Goal: Task Accomplishment & Management: Manage account settings

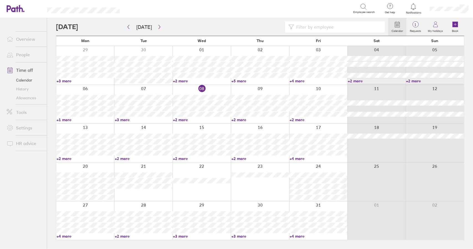
click at [28, 68] on link "Time off" at bounding box center [24, 70] width 45 height 11
click at [24, 71] on link "Time off" at bounding box center [24, 70] width 45 height 11
click at [24, 69] on link "Time off" at bounding box center [24, 70] width 45 height 11
click at [157, 26] on icon "button" at bounding box center [159, 27] width 4 height 4
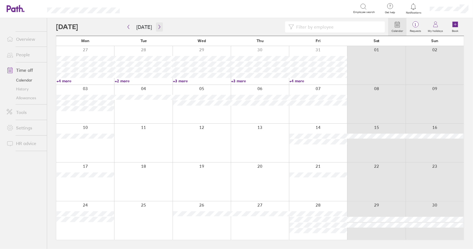
click at [158, 25] on icon "button" at bounding box center [159, 27] width 4 height 4
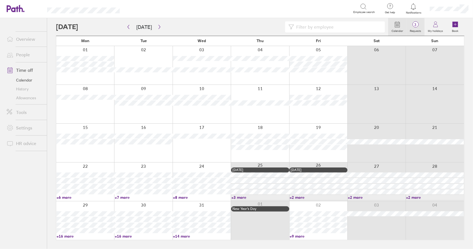
click at [417, 31] on label "Requests" at bounding box center [416, 30] width 18 height 5
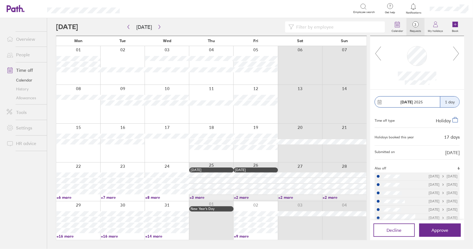
click at [460, 53] on icon at bounding box center [456, 53] width 7 height 15
click at [157, 26] on icon "button" at bounding box center [159, 27] width 4 height 4
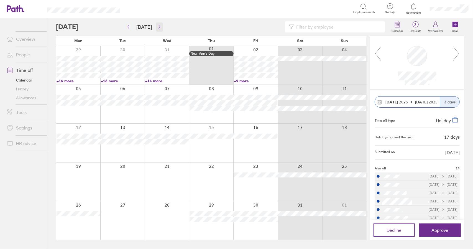
click at [157, 26] on icon "button" at bounding box center [159, 27] width 4 height 4
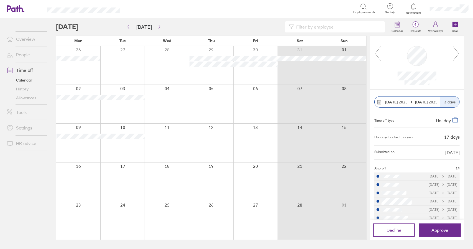
click at [458, 56] on icon at bounding box center [456, 53] width 7 height 15
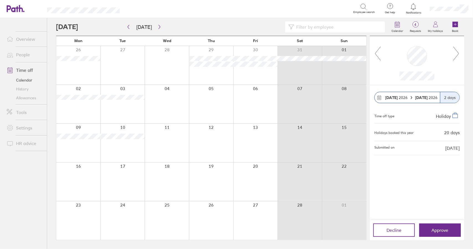
click at [459, 53] on icon at bounding box center [456, 54] width 6 height 14
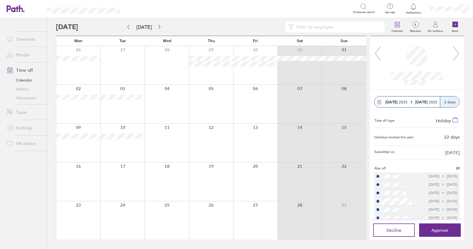
click at [460, 56] on icon at bounding box center [456, 53] width 7 height 15
click at [460, 55] on icon at bounding box center [456, 53] width 7 height 15
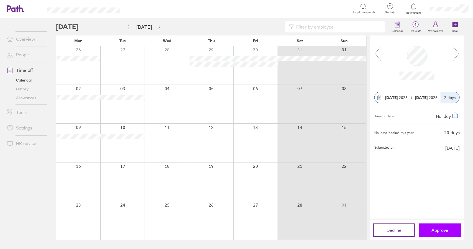
click at [443, 230] on span "Approve" at bounding box center [440, 230] width 17 height 5
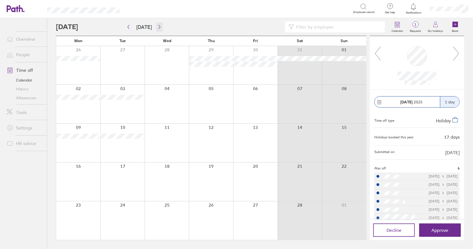
click at [157, 27] on icon "button" at bounding box center [159, 27] width 4 height 4
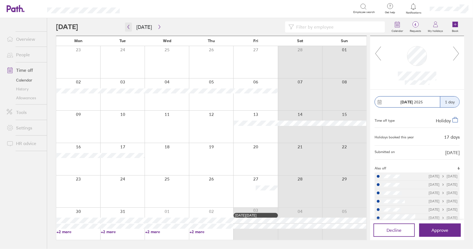
click at [129, 27] on icon "button" at bounding box center [128, 27] width 4 height 4
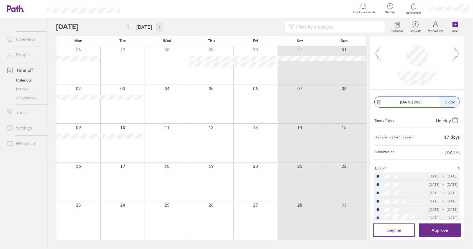
click at [157, 27] on icon "button" at bounding box center [159, 27] width 4 height 4
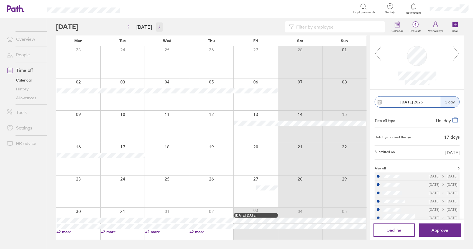
click at [161, 26] on button "button" at bounding box center [159, 26] width 7 height 9
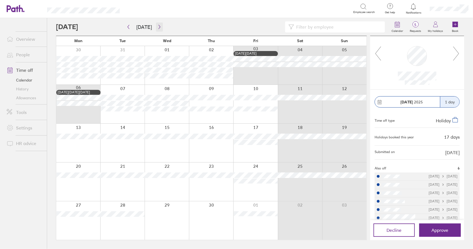
click at [161, 26] on button "button" at bounding box center [159, 26] width 7 height 9
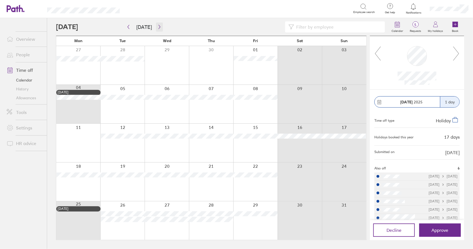
click at [161, 26] on button "button" at bounding box center [159, 26] width 7 height 9
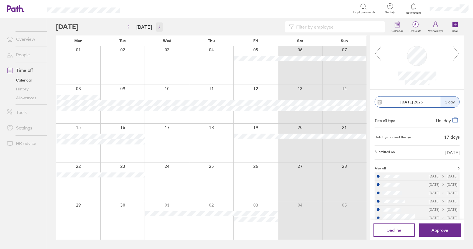
click at [161, 26] on button "button" at bounding box center [159, 26] width 7 height 9
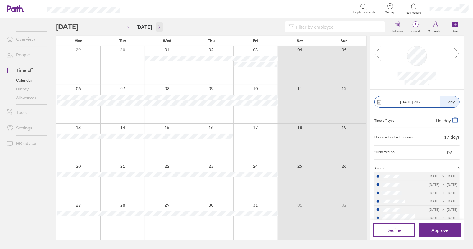
click at [159, 28] on icon "button" at bounding box center [159, 27] width 4 height 4
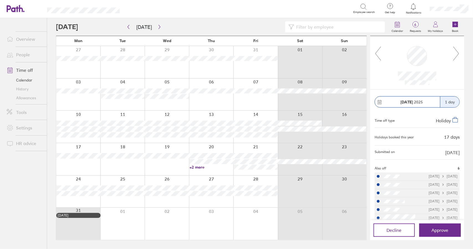
click at [377, 56] on icon at bounding box center [379, 54] width 6 height 14
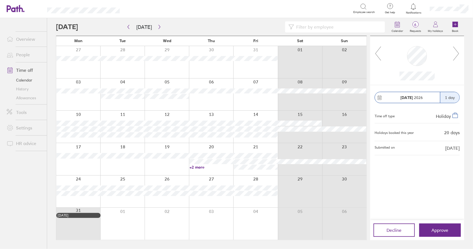
click at [377, 56] on icon at bounding box center [379, 54] width 6 height 14
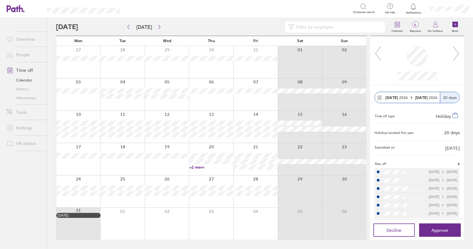
click at [458, 54] on icon at bounding box center [456, 53] width 7 height 15
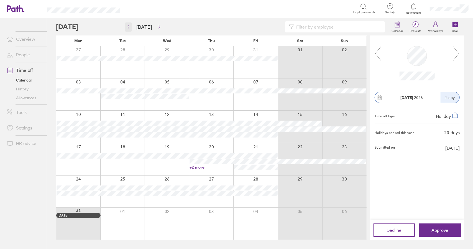
click at [127, 27] on icon "button" at bounding box center [128, 27] width 4 height 4
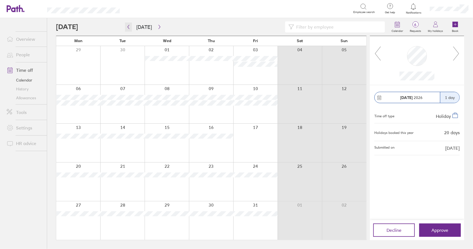
click at [128, 27] on icon "button" at bounding box center [128, 27] width 4 height 4
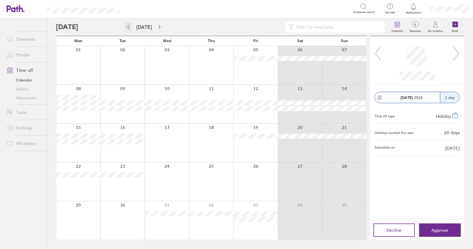
click at [128, 27] on icon "button" at bounding box center [128, 27] width 4 height 4
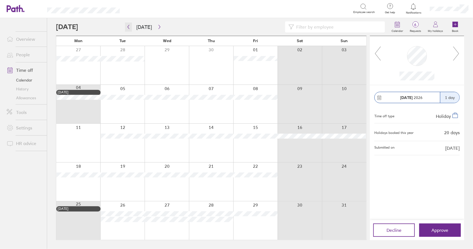
click at [128, 27] on icon "button" at bounding box center [128, 27] width 4 height 4
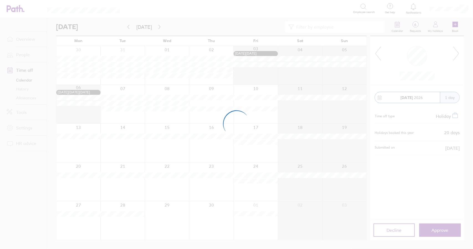
drag, startPoint x: 128, startPoint y: 27, endPoint x: 117, endPoint y: 25, distance: 11.6
click at [117, 25] on div at bounding box center [236, 124] width 473 height 249
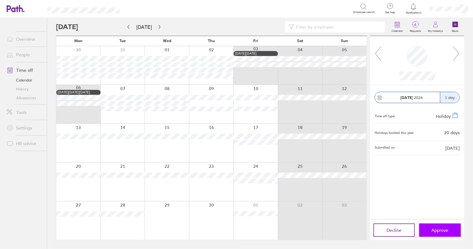
click at [446, 228] on span "Approve" at bounding box center [440, 230] width 17 height 5
click at [23, 69] on link "Time off" at bounding box center [24, 70] width 45 height 11
